Goal: Task Accomplishment & Management: Manage account settings

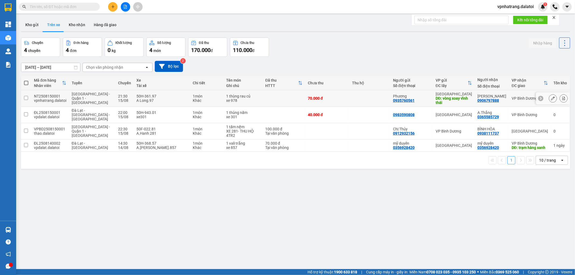
click at [549, 96] on button at bounding box center [553, 98] width 8 height 9
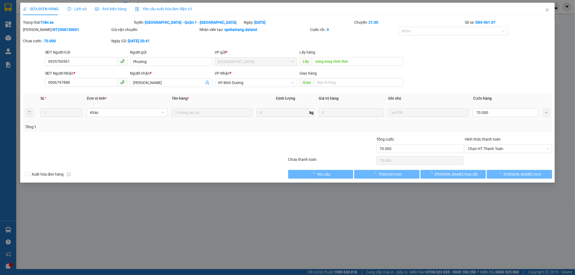
type input "0935760561"
type input "Phương"
type input "vòng xoay vĩnh thái"
type input "0906797888"
type input "[PERSON_NAME]"
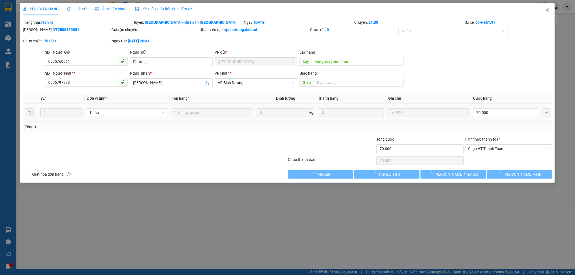
type input "70.000"
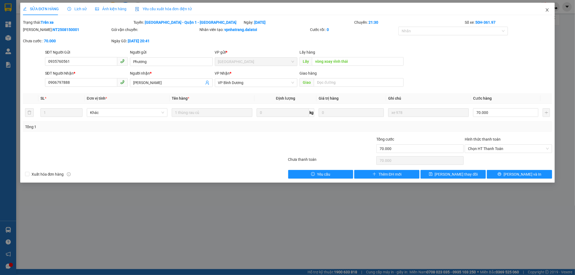
drag, startPoint x: 551, startPoint y: 9, endPoint x: 547, endPoint y: 9, distance: 4.3
click at [550, 9] on span "Close" at bounding box center [547, 10] width 15 height 15
click at [548, 9] on div "vpnhatrang.dalatoi 1" at bounding box center [534, 6] width 82 height 9
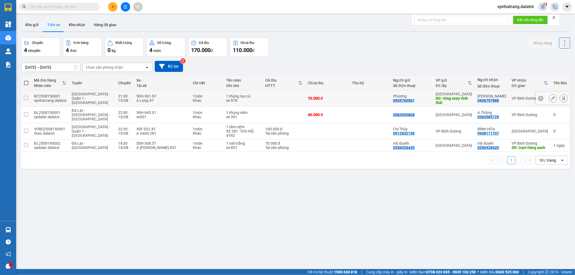
click at [549, 98] on button at bounding box center [553, 98] width 8 height 9
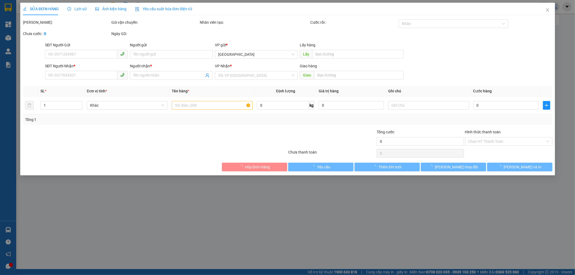
type input "0935760561"
type input "Phương"
type input "vòng xoay vĩnh thái"
type input "0906797888"
type input "[PERSON_NAME]"
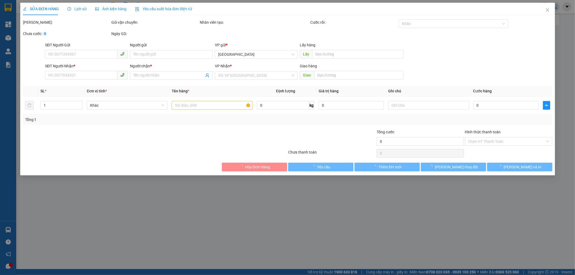
type input "70.000"
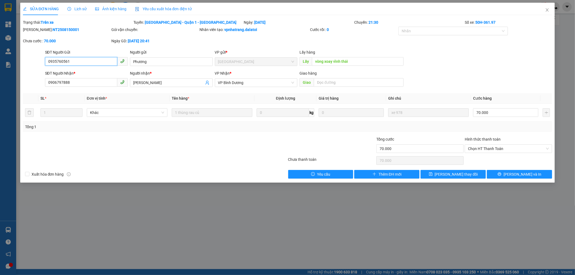
drag, startPoint x: 93, startPoint y: 60, endPoint x: 23, endPoint y: 57, distance: 69.9
click at [25, 55] on div "SĐT Người Gửi 0935760561 0935760561 Người gửi Phương VP gửi * Nha Trang Lấy hàn…" at bounding box center [287, 58] width 530 height 19
drag, startPoint x: 153, startPoint y: 61, endPoint x: 14, endPoint y: 50, distance: 139.8
click at [25, 49] on div "SĐT Người Gửi 0935760561 Người gửi Phương Phương VP gửi * Nha Trang Lấy hàng Lấ…" at bounding box center [287, 58] width 530 height 19
drag, startPoint x: 95, startPoint y: 80, endPoint x: 0, endPoint y: 50, distance: 99.7
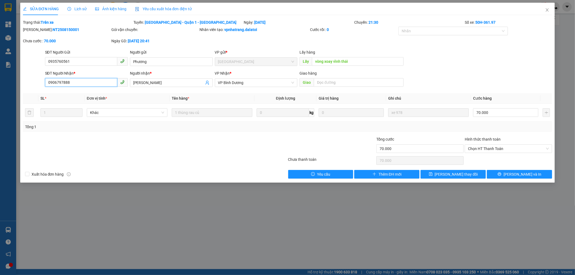
click at [0, 50] on div "SỬA ĐƠN HÀNG Lịch sử Ảnh kiện hàng Yêu cầu xuất hóa đơn điện tử Total Paid Fee …" at bounding box center [287, 137] width 575 height 275
drag, startPoint x: 164, startPoint y: 76, endPoint x: 155, endPoint y: 76, distance: 8.9
click at [155, 76] on div "Người nhận *" at bounding box center [171, 73] width 83 height 6
click at [155, 80] on input "[PERSON_NAME]" at bounding box center [168, 83] width 71 height 6
drag, startPoint x: 160, startPoint y: 82, endPoint x: 47, endPoint y: 44, distance: 119.3
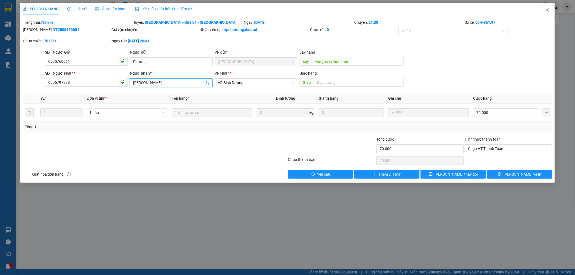
click at [63, 53] on form "SĐT Người Gửi 0935760561 Người gửi Phương VP gửi * Nha Trang Lấy hàng Lấy vòng …" at bounding box center [287, 69] width 529 height 40
click at [548, 9] on icon "close" at bounding box center [547, 10] width 4 height 4
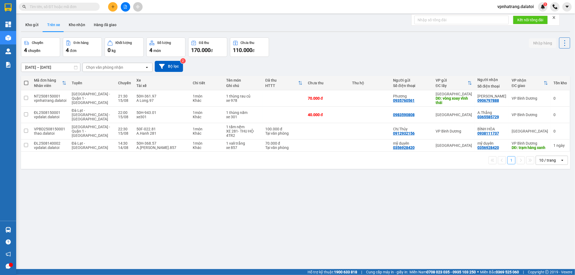
click at [520, 5] on span "vpnhatrang.dalatoi" at bounding box center [515, 6] width 45 height 7
click at [519, 17] on span "Đăng xuất" at bounding box center [518, 17] width 34 height 6
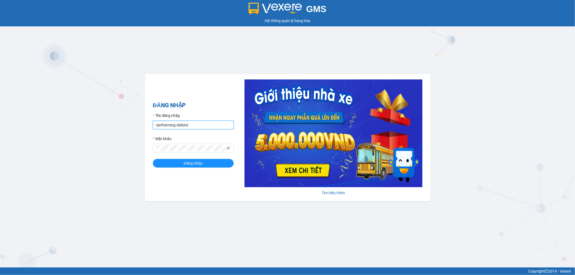
click at [185, 124] on input "vpnhatrang.dalatoi" at bounding box center [193, 125] width 81 height 9
type input "vpdalat.dalatoi"
click at [187, 163] on span "Đăng nhập" at bounding box center [193, 163] width 19 height 6
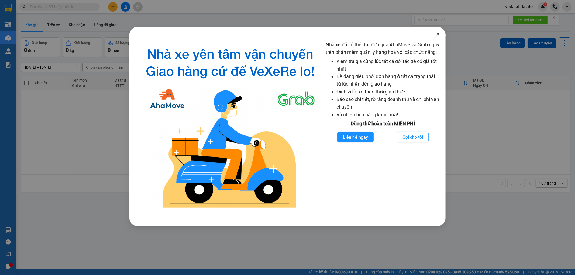
click at [438, 29] on span "Close" at bounding box center [437, 34] width 15 height 15
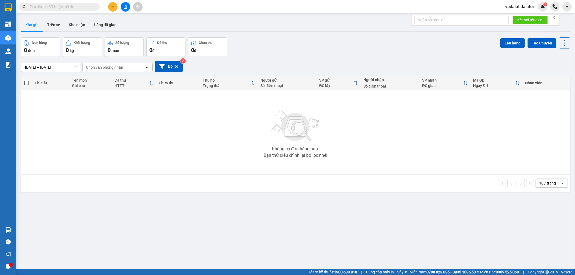
click at [437, 34] on div "ver 1.8.138 Kho gửi Trên xe Kho nhận Hàng đã giao Đơn hàng 0 đơn Khối lượng 0 k…" at bounding box center [295, 153] width 553 height 275
click at [115, 7] on button at bounding box center [112, 6] width 9 height 9
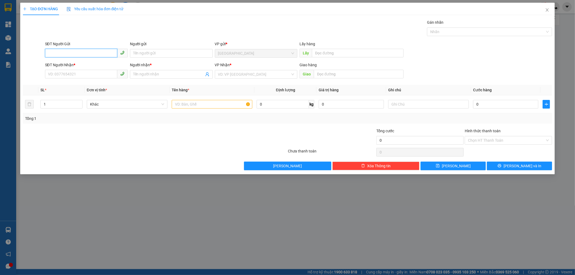
click at [87, 53] on input "SĐT Người Gửi" at bounding box center [81, 53] width 72 height 9
paste input "070 3615783"
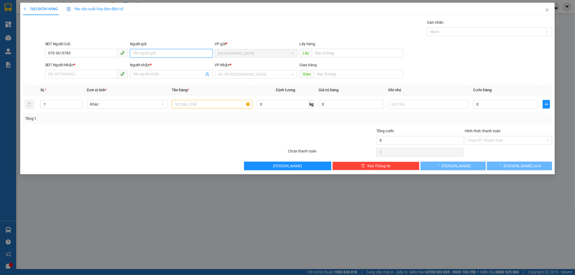
click at [142, 53] on input "Người gửi" at bounding box center [171, 53] width 83 height 9
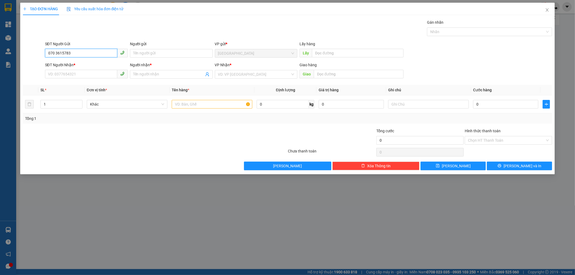
click at [55, 53] on input "070 3615783" at bounding box center [81, 53] width 72 height 9
drag, startPoint x: 79, startPoint y: 53, endPoint x: 0, endPoint y: 35, distance: 81.4
click at [0, 35] on div "TẠO ĐƠN HÀNG Yêu cầu xuất hóa đơn điện tử Transit Pickup Surcharge Ids Transit …" at bounding box center [287, 137] width 575 height 275
paste input "search"
type input "0703615783"
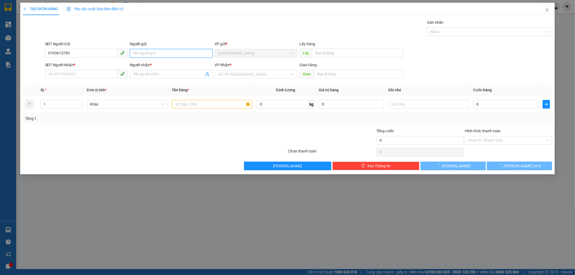
click at [167, 54] on input "Người gửi" at bounding box center [171, 53] width 83 height 9
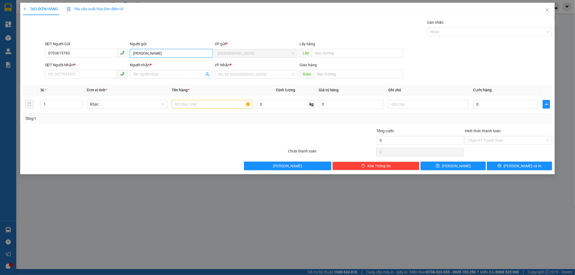
type input "[PERSON_NAME]"
drag, startPoint x: 62, startPoint y: 46, endPoint x: 0, endPoint y: 42, distance: 62.1
click at [0, 44] on div "TẠO ĐƠN HÀNG Yêu cầu xuất hóa đơn điện tử Transit Pickup Surcharge Ids Transit …" at bounding box center [287, 137] width 575 height 275
click at [89, 75] on input "SĐT Người Nhận *" at bounding box center [81, 74] width 72 height 9
paste input "0703615783"
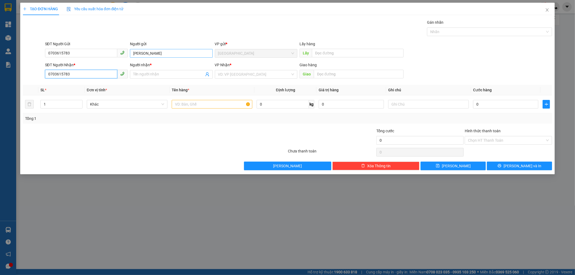
type input "0703615783"
drag, startPoint x: 179, startPoint y: 54, endPoint x: 102, endPoint y: 43, distance: 77.1
click at [103, 43] on div "SĐT Người Gửi 0703615783 Người gửi Hoàng Khang Hoàng Khang VP gửi * Đà Lạt Lấy …" at bounding box center [298, 50] width 509 height 19
click at [154, 75] on input "Người nhận *" at bounding box center [168, 74] width 71 height 6
paste input "[PERSON_NAME]"
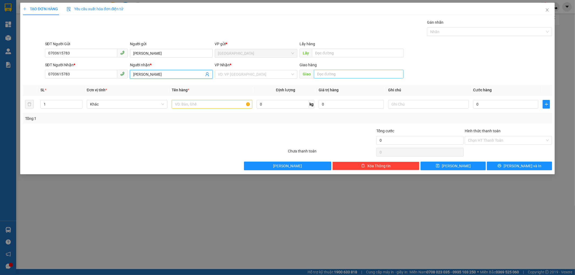
type input "[PERSON_NAME]"
click at [359, 75] on input "text" at bounding box center [359, 74] width 90 height 9
click at [276, 70] on div "VD: VP Sài Gòn" at bounding box center [256, 74] width 83 height 9
type input "ngã 3 dầu giây"
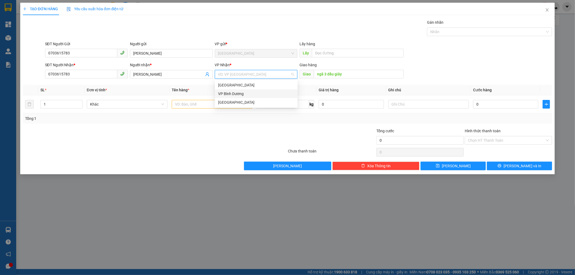
click at [240, 91] on div "VP Bình Dương" at bounding box center [256, 94] width 76 height 6
click at [189, 104] on input "text" at bounding box center [212, 104] width 81 height 9
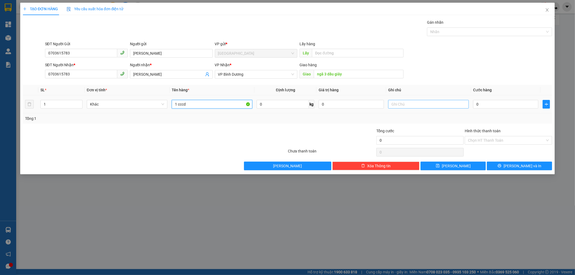
type input "1 cccd"
click at [426, 105] on input "text" at bounding box center [428, 104] width 81 height 9
type input "xe 301"
click at [494, 108] on input "0" at bounding box center [505, 104] width 65 height 9
type input "4"
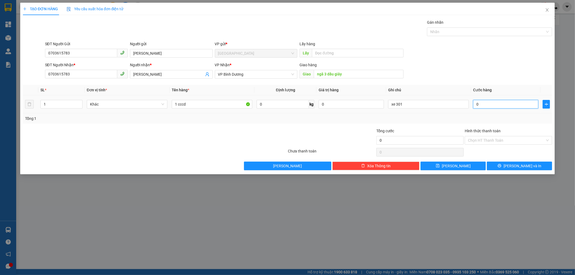
type input "4"
type input "40"
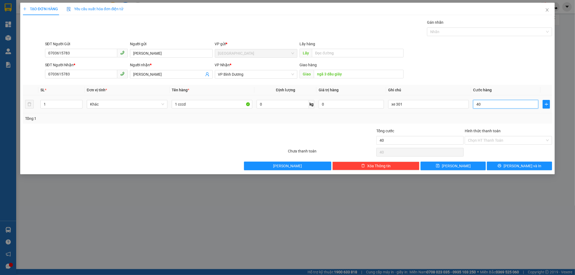
type input "4"
type input "0"
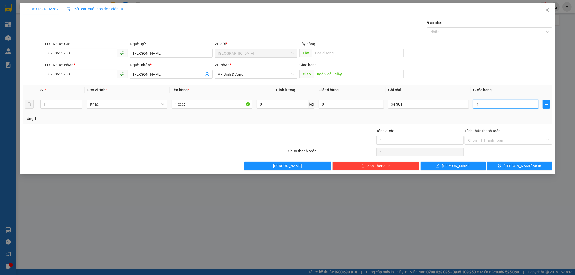
type input "0"
type input "05"
type input "5"
type input "050"
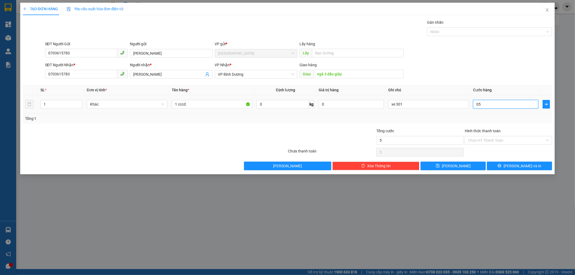
type input "50"
type input "0.500"
type input "500"
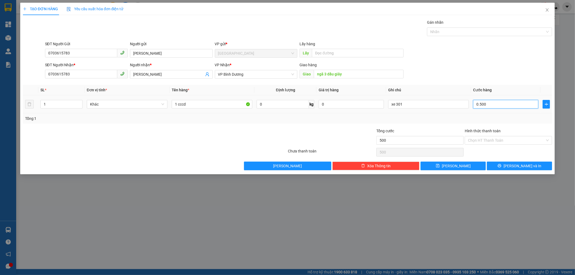
type input "05.000"
type input "5.000"
type input "050.000"
type input "50.000"
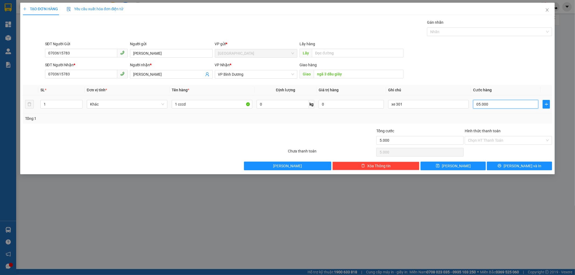
type input "50.000"
drag, startPoint x: 491, startPoint y: 105, endPoint x: 457, endPoint y: 104, distance: 34.3
click at [457, 104] on tr "1 Khác 1 cccd 0 kg 0 xe 301 050.000" at bounding box center [287, 104] width 529 height 18
type input "5"
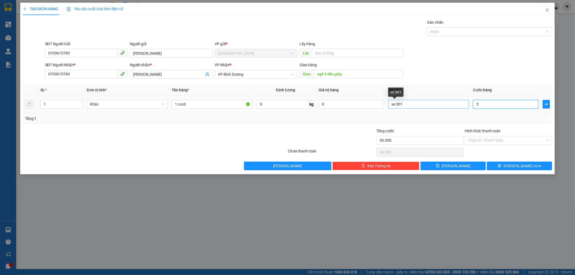
type input "5"
type input "50"
type input "500"
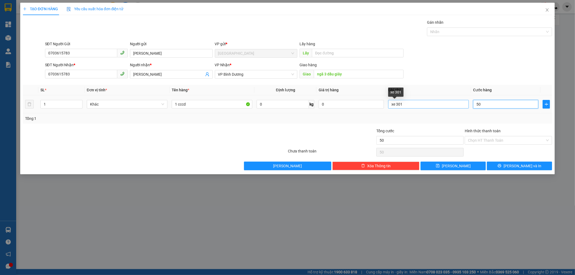
type input "500"
type input "5.000"
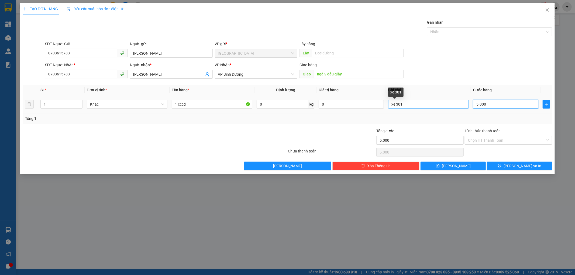
type input "50.000"
click at [487, 134] on div "Hình thức thanh toán" at bounding box center [508, 132] width 87 height 8
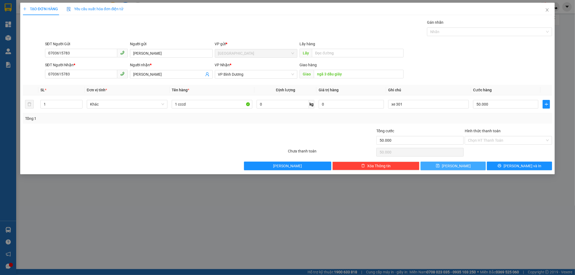
click at [464, 167] on button "Lưu" at bounding box center [452, 166] width 65 height 9
type input "0"
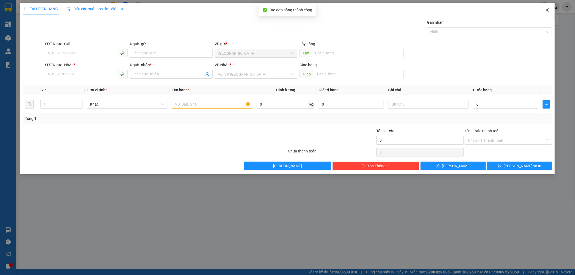
click at [548, 13] on span "Close" at bounding box center [547, 10] width 15 height 15
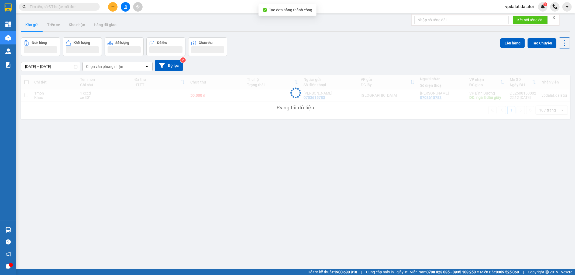
click at [161, 181] on div "ver 1.8.138 Kho gửi Trên xe Kho nhận Hàng đã giao Đơn hàng Khối lượng Số lượng …" at bounding box center [295, 153] width 553 height 275
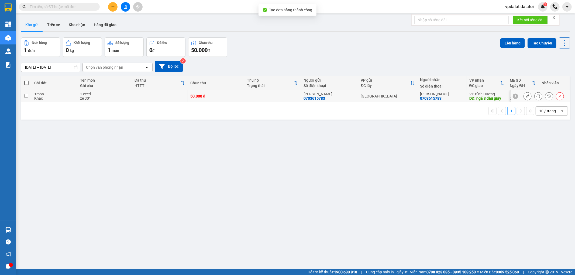
click at [82, 96] on div "xe 301" at bounding box center [104, 98] width 49 height 4
checkbox input "true"
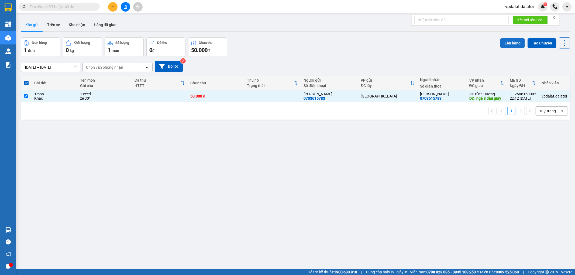
click at [513, 41] on button "Lên hàng" at bounding box center [512, 43] width 25 height 10
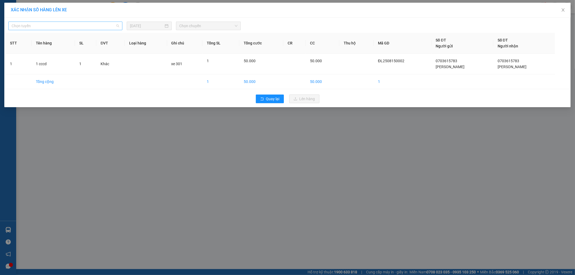
drag, startPoint x: 117, startPoint y: 23, endPoint x: 114, endPoint y: 25, distance: 3.5
click at [117, 24] on span "Chọn tuyến" at bounding box center [66, 26] width 108 height 8
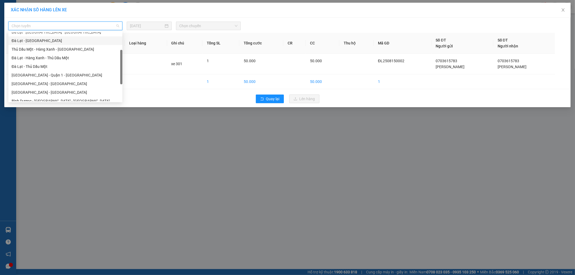
scroll to position [1, 0]
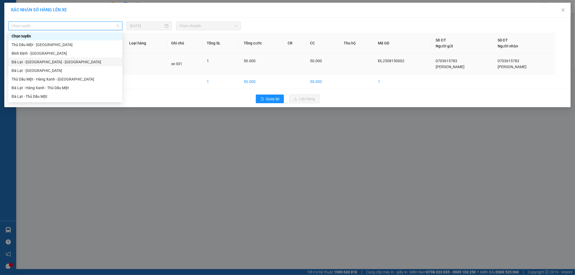
drag, startPoint x: 42, startPoint y: 62, endPoint x: 49, endPoint y: 58, distance: 7.8
click at [42, 61] on div "Đà Lạt - [GEOGRAPHIC_DATA] - [GEOGRAPHIC_DATA]" at bounding box center [66, 62] width 108 height 6
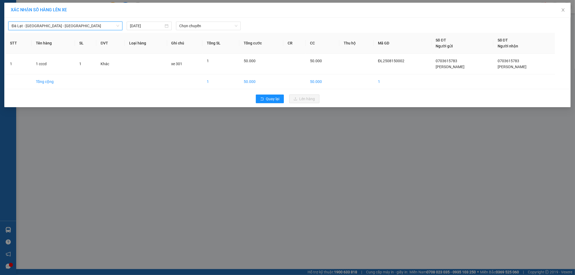
click at [187, 21] on div "Đà Lạt - Sài Gòn - Bình Dương Đà Lạt - Sài Gòn - Bình Dương 15/08/2025 Chọn chu…" at bounding box center [288, 24] width 564 height 11
click at [205, 31] on div "Đà Lạt - Sài Gòn - Bình Dương 15/08/2025 Chọn chuyến STT Tên hàng SL ĐVT Loại h…" at bounding box center [287, 63] width 566 height 90
click at [213, 28] on span "Chọn chuyến" at bounding box center [208, 26] width 58 height 8
click at [213, 46] on div "22:00 - 50H-943.01" at bounding box center [200, 45] width 42 height 6
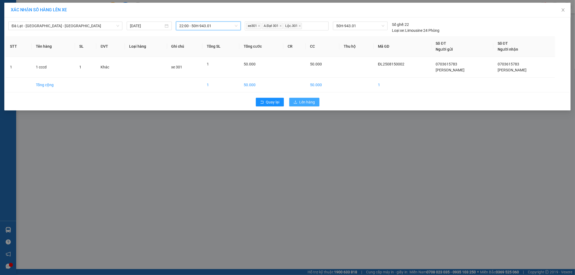
click at [299, 100] on span "Lên hàng" at bounding box center [307, 102] width 16 height 6
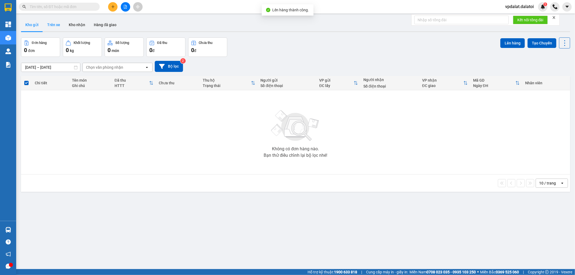
click at [56, 29] on button "Trên xe" at bounding box center [54, 24] width 22 height 13
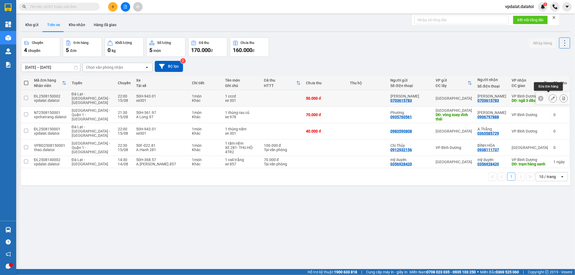
click at [549, 95] on button at bounding box center [553, 98] width 8 height 9
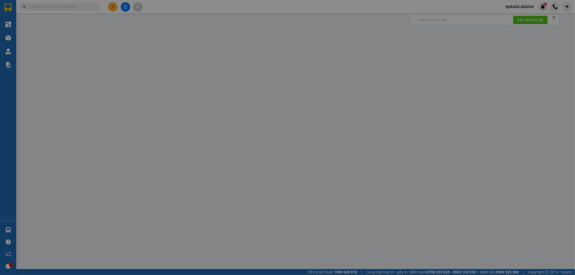
type input "0703615783"
type input "[PERSON_NAME]"
type input "0703615783"
type input "[PERSON_NAME]"
type input "ngã 3 dầu giây"
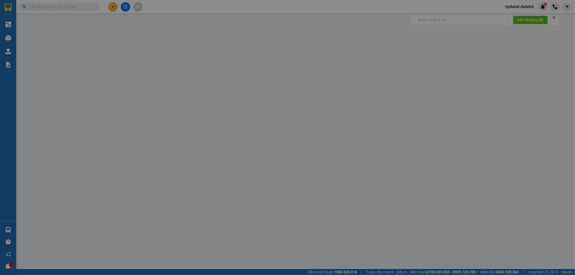
type input "50.000"
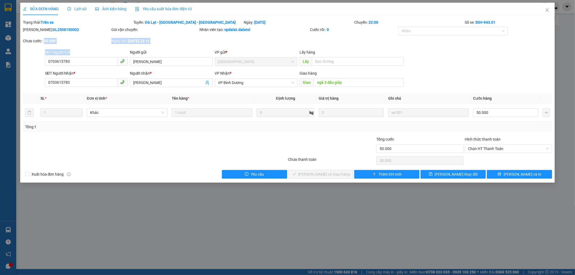
drag, startPoint x: 101, startPoint y: 56, endPoint x: 3, endPoint y: 38, distance: 99.3
click at [3, 38] on div "SỬA ĐƠN HÀNG Lịch sử Ảnh kiện hàng Yêu cầu xuất hóa đơn điện tử Total Paid Fee …" at bounding box center [287, 137] width 575 height 275
drag, startPoint x: 80, startPoint y: 59, endPoint x: 0, endPoint y: 43, distance: 81.7
click at [0, 44] on div "SỬA ĐƠN HÀNG Lịch sử Ảnh kiện hàng Yêu cầu xuất hóa đơn điện tử Total Paid Fee …" at bounding box center [287, 137] width 575 height 275
drag, startPoint x: 170, startPoint y: 62, endPoint x: 44, endPoint y: 30, distance: 129.7
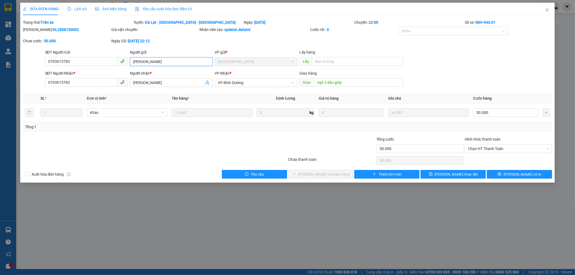
click at [50, 31] on div "Total Paid Fee 0 Total UnPaid Fee 50.000 Cash Collection Total Fee Trạng thái: …" at bounding box center [287, 98] width 529 height 159
click at [546, 8] on span "Close" at bounding box center [547, 10] width 15 height 15
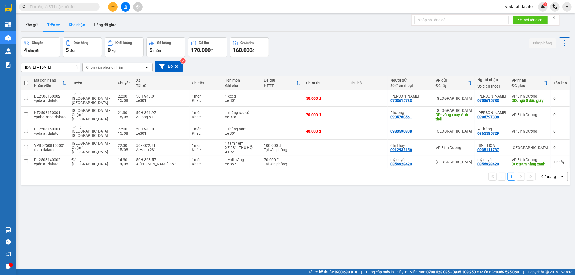
click at [66, 22] on button "Kho nhận" at bounding box center [76, 24] width 25 height 13
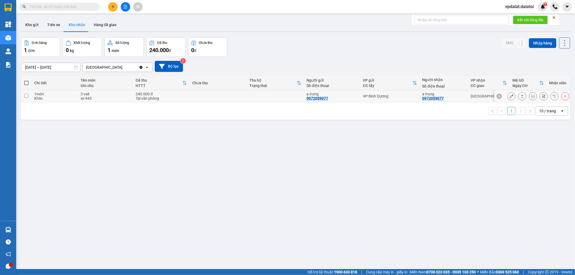
click at [38, 98] on div "Khác" at bounding box center [55, 98] width 41 height 4
checkbox input "true"
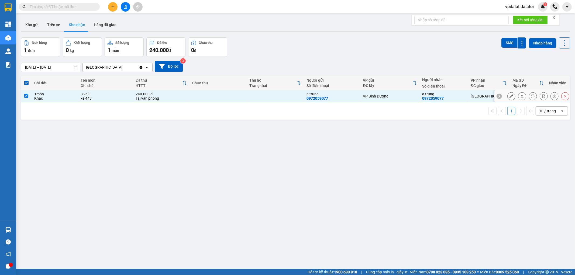
click at [520, 100] on div at bounding box center [522, 96] width 8 height 8
click at [518, 95] on button at bounding box center [522, 96] width 8 height 9
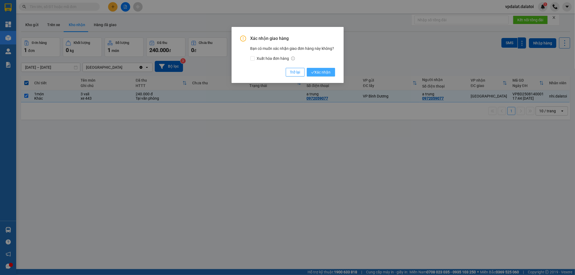
click at [324, 74] on span "Xác nhận" at bounding box center [321, 72] width 20 height 6
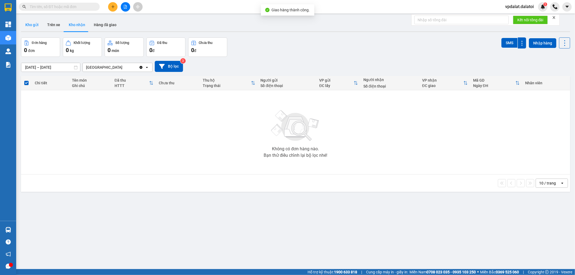
click at [28, 19] on button "Kho gửi" at bounding box center [32, 24] width 22 height 13
click at [51, 26] on button "Trên xe" at bounding box center [54, 24] width 22 height 13
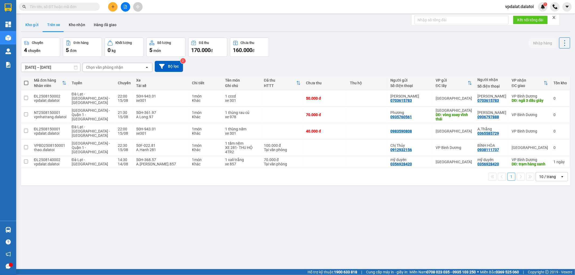
click at [42, 24] on button "Kho gửi" at bounding box center [32, 24] width 22 height 13
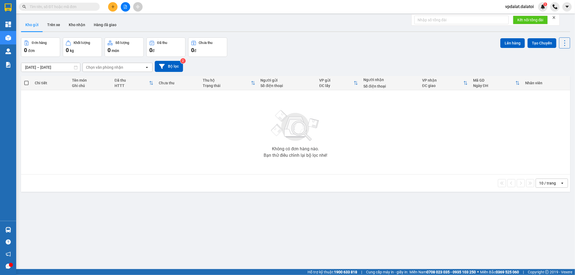
click at [527, 7] on span "vpdalat.dalatoi" at bounding box center [519, 6] width 37 height 7
click at [517, 19] on span "Đăng xuất" at bounding box center [522, 17] width 26 height 6
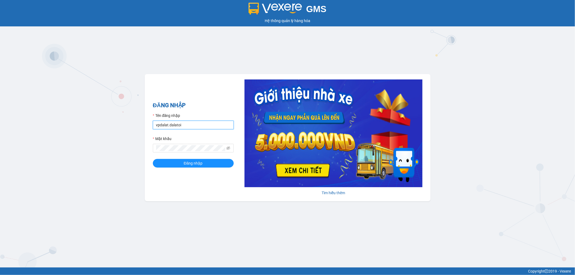
click at [193, 123] on input "vpdalat.dalatoi" at bounding box center [193, 125] width 81 height 9
type input "nhi.dalatoi"
click at [192, 163] on span "Đăng nhập" at bounding box center [193, 163] width 19 height 6
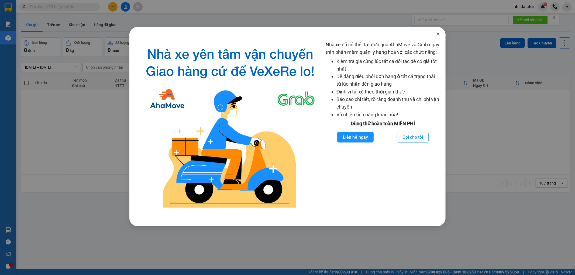
click at [434, 32] on span "Close" at bounding box center [437, 34] width 15 height 15
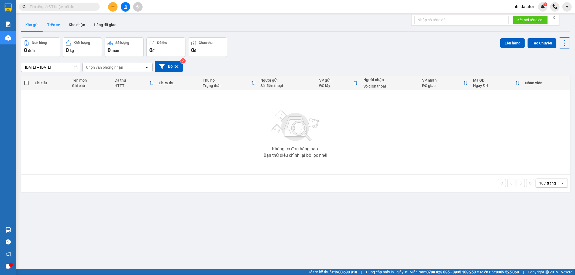
click at [51, 25] on button "Trên xe" at bounding box center [54, 24] width 22 height 13
